Goal: Navigation & Orientation: Understand site structure

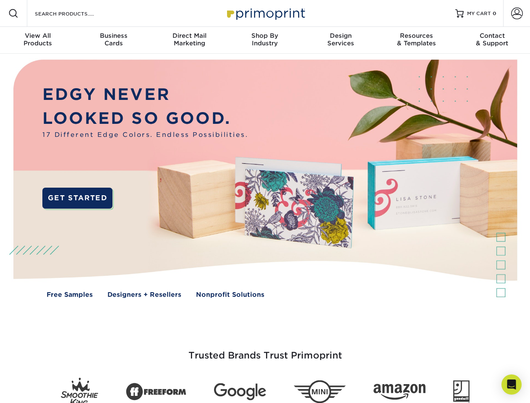
click at [265, 201] on img at bounding box center [265, 185] width 525 height 262
click at [13, 13] on span at bounding box center [13, 13] width 10 height 10
click at [517, 13] on span at bounding box center [517, 14] width 12 height 12
click at [38, 40] on div "View All Products" at bounding box center [38, 39] width 76 height 15
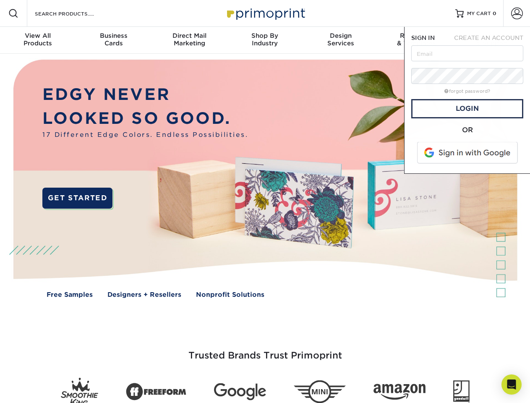
click at [113, 40] on div "Business Cards" at bounding box center [114, 39] width 76 height 15
click at [189, 40] on div "Direct Mail Marketing" at bounding box center [189, 39] width 76 height 15
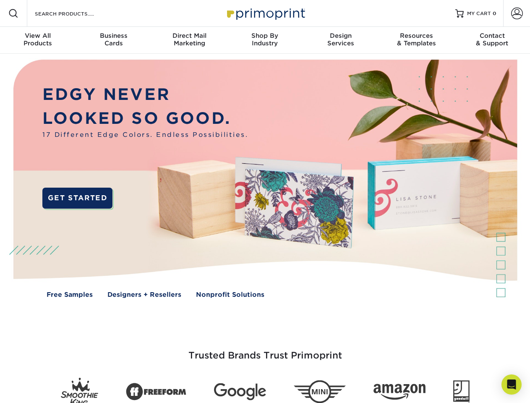
click at [265, 40] on div "Shop By Industry" at bounding box center [265, 39] width 76 height 15
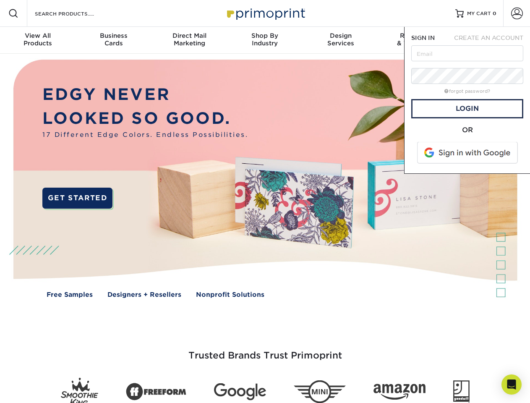
click at [341, 40] on div "Design Services" at bounding box center [341, 39] width 76 height 15
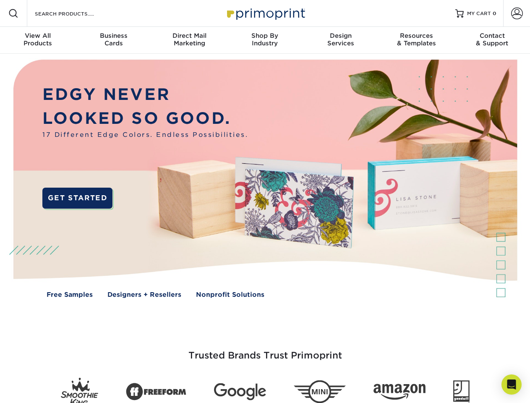
click at [416, 40] on span "SIGN IN" at bounding box center [422, 37] width 23 height 7
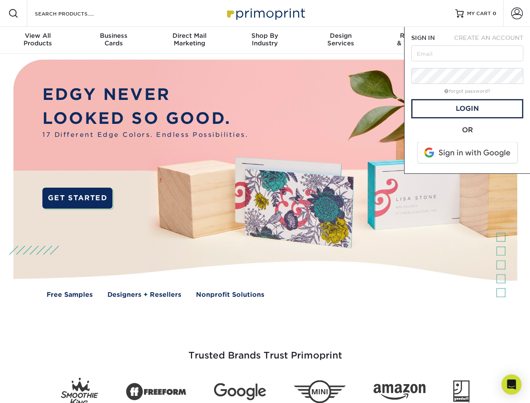
click at [492, 40] on span "CREATE AN ACCOUNT" at bounding box center [488, 37] width 69 height 7
